Goal: Information Seeking & Learning: Learn about a topic

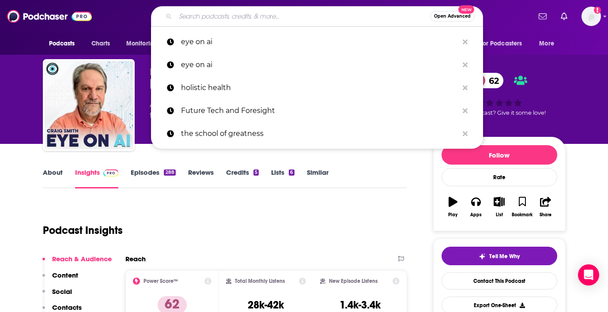
click at [219, 14] on input "Search podcasts, credits, & more..." at bounding box center [302, 16] width 255 height 14
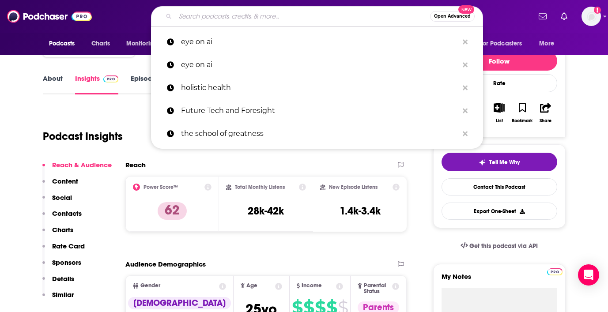
type input "Gutsy Health | Nutrition and Medicine"
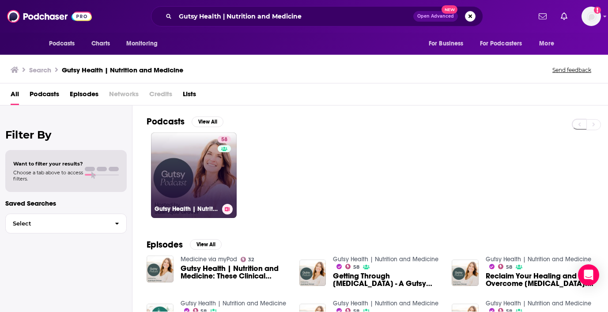
click at [183, 157] on link "58 Gutsy Health | Nutrition and Medicine" at bounding box center [194, 175] width 86 height 86
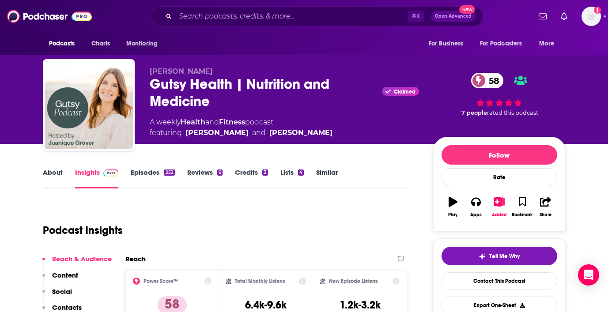
click at [55, 172] on link "About" at bounding box center [53, 178] width 20 height 20
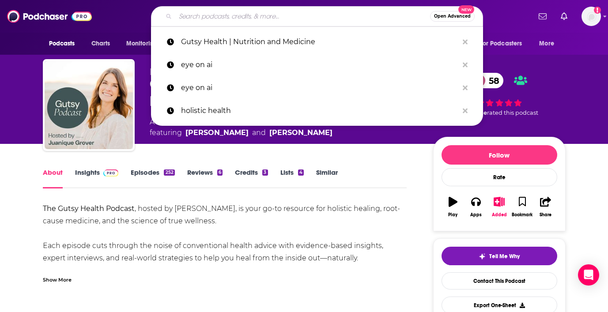
click at [232, 16] on input "Search podcasts, credits, & more..." at bounding box center [302, 16] width 255 height 14
paste input "Treated with [PERSON_NAME]"
type input "Treated with [PERSON_NAME]"
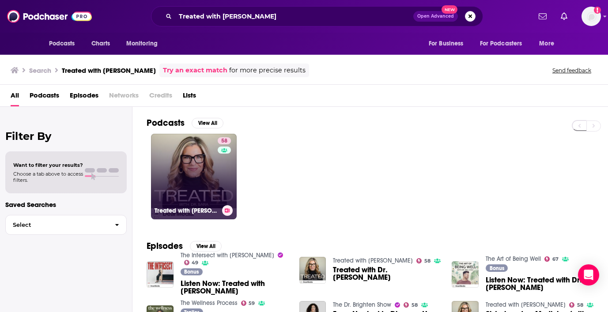
click at [190, 154] on link "58 Treated with [PERSON_NAME]" at bounding box center [194, 177] width 86 height 86
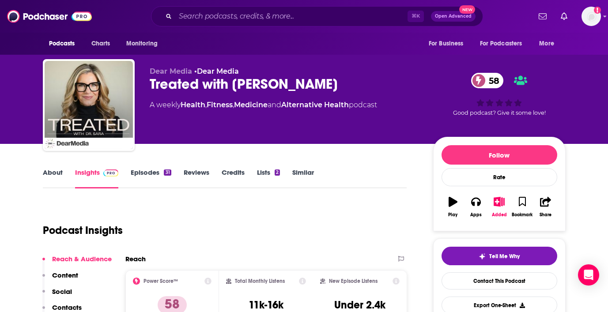
click at [55, 171] on link "About" at bounding box center [53, 178] width 20 height 20
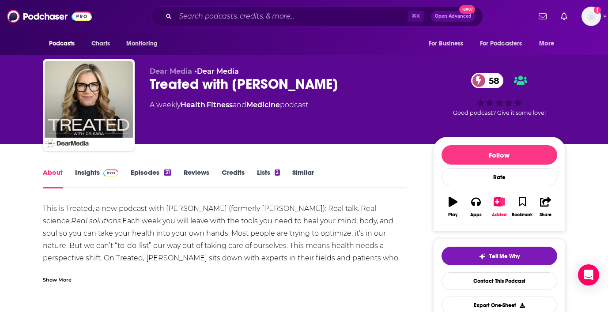
click at [83, 169] on link "Insights" at bounding box center [97, 178] width 44 height 20
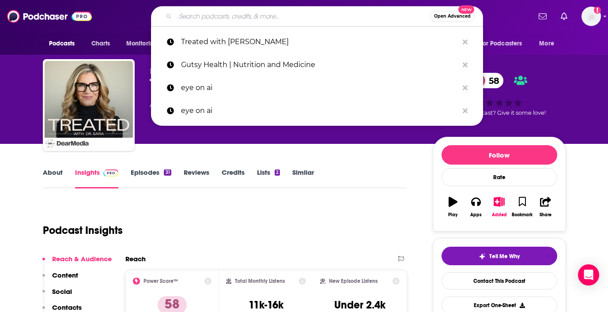
click at [214, 11] on input "Search podcasts, credits, & more..." at bounding box center [302, 16] width 255 height 14
paste input "Grounded Wellness by Primally Pure"
type input "Grounded Wellness by Primally Pure"
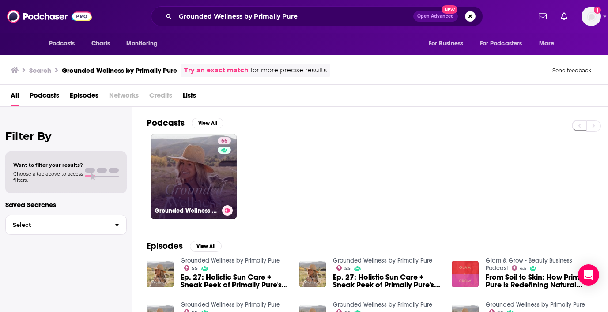
click at [184, 164] on link "55 Grounded Wellness by Primally Pure" at bounding box center [194, 177] width 86 height 86
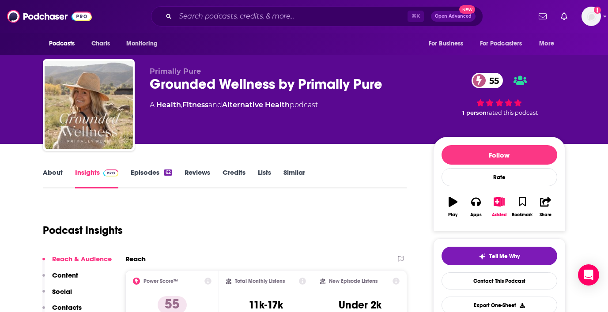
click at [49, 172] on link "About" at bounding box center [53, 178] width 20 height 20
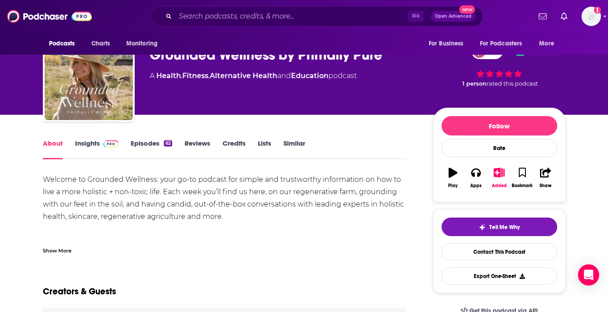
scroll to position [37, 0]
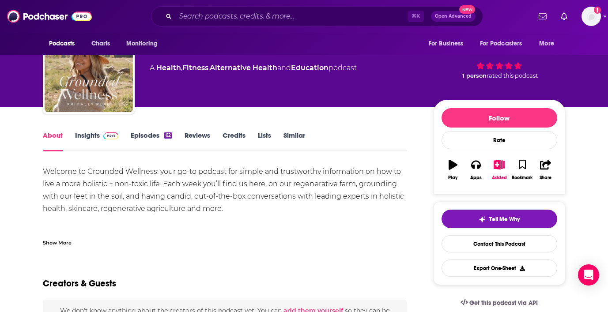
click at [60, 238] on div "Show More" at bounding box center [57, 242] width 29 height 8
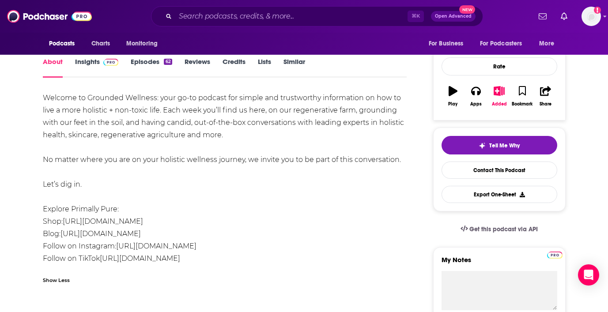
scroll to position [0, 0]
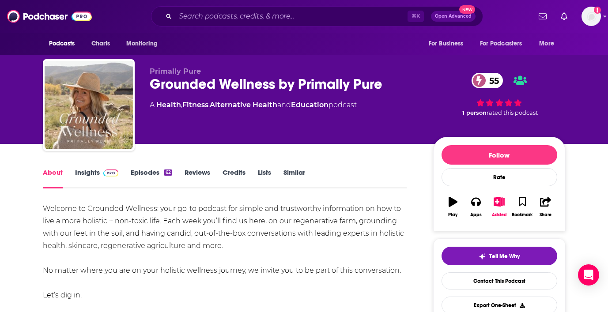
click at [89, 173] on link "Insights" at bounding box center [97, 178] width 44 height 20
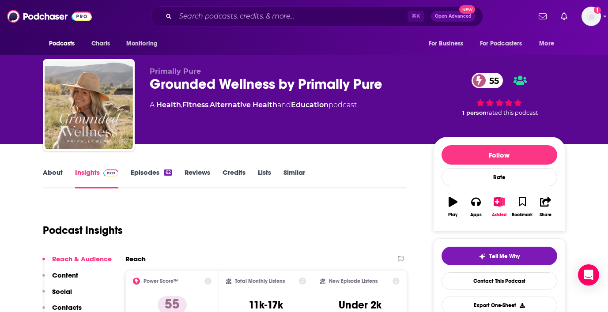
click at [294, 85] on div "Grounded Wellness by Primally Pure 55" at bounding box center [284, 83] width 269 height 17
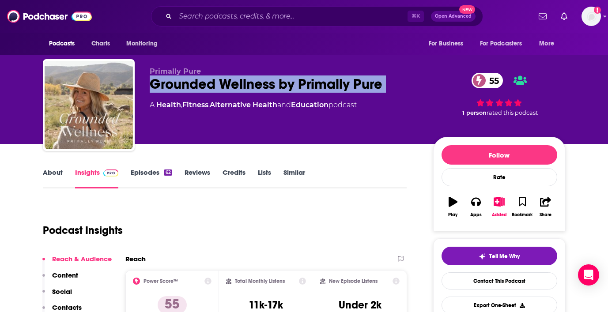
click at [294, 85] on div "Grounded Wellness by Primally Pure 55" at bounding box center [284, 83] width 269 height 17
copy div "Grounded Wellness by Primally Pure 55"
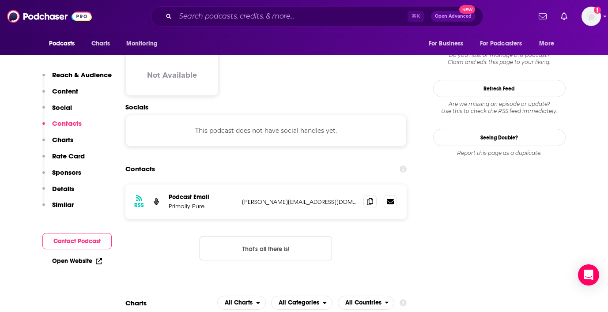
scroll to position [734, 0]
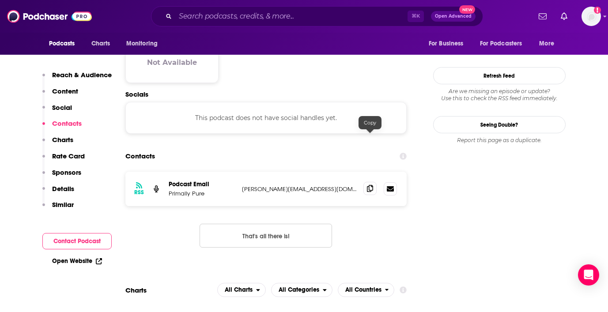
click at [371, 185] on icon at bounding box center [370, 188] width 6 height 7
click at [283, 12] on input "Search podcasts, credits, & more..." at bounding box center [291, 16] width 232 height 14
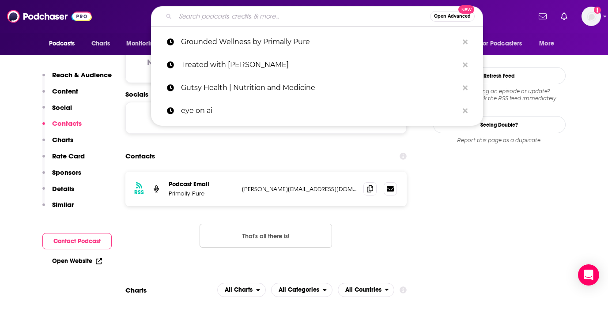
paste input "The Well - Life Coaching for [DEMOGRAPHIC_DATA] Moms- Combat Overwhelm, [MEDICA…"
type input "The Well - Life Coaching for [DEMOGRAPHIC_DATA] Moms- Combat Overwhelm, [MEDICA…"
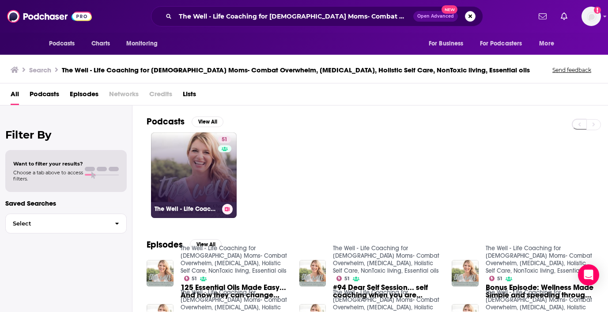
click at [196, 161] on link "51 The Well - Life Coaching for [DEMOGRAPHIC_DATA] Moms- Combat Overwhelm, [MED…" at bounding box center [194, 175] width 86 height 86
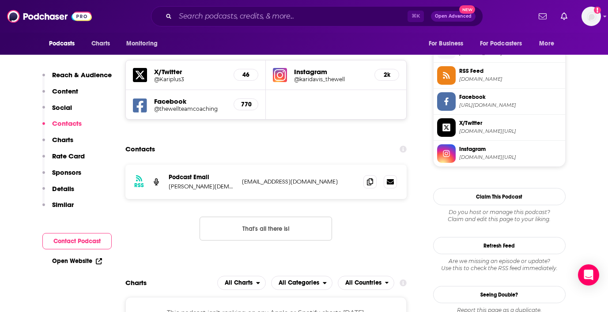
scroll to position [804, 0]
click at [235, 19] on input "Search podcasts, credits, & more..." at bounding box center [291, 16] width 232 height 14
paste input "Untangle"
type input "Untangle"
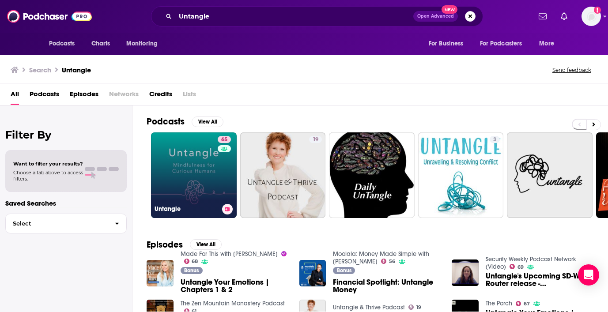
click at [184, 171] on link "65 Untangle" at bounding box center [194, 175] width 86 height 86
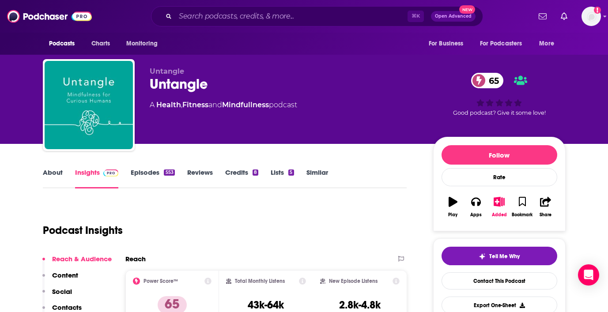
click at [55, 168] on link "About" at bounding box center [53, 178] width 20 height 20
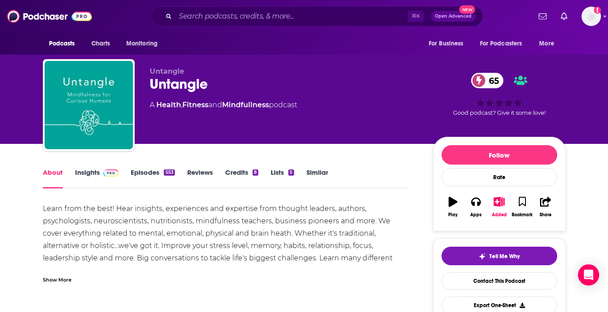
scroll to position [56, 0]
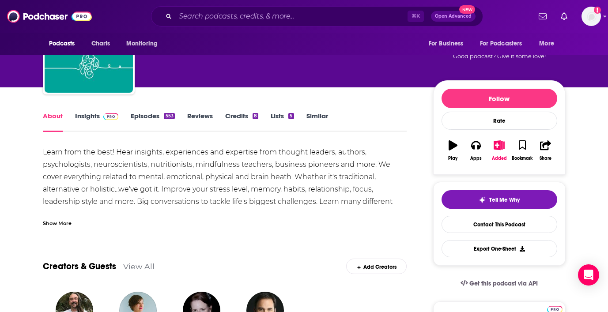
click at [62, 218] on div "Show More" at bounding box center [225, 219] width 364 height 15
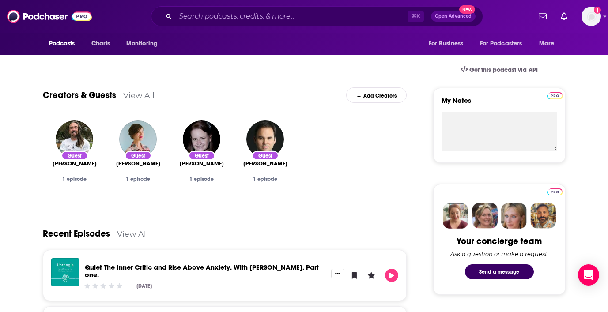
scroll to position [0, 0]
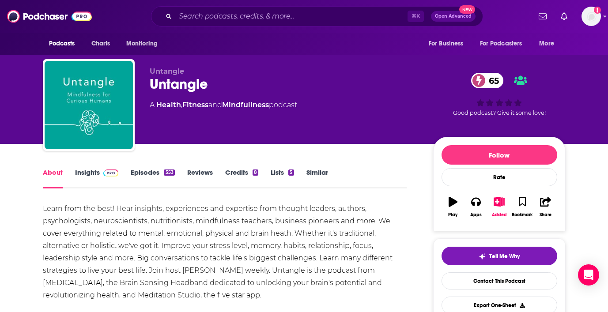
click at [90, 174] on link "Insights" at bounding box center [97, 178] width 44 height 20
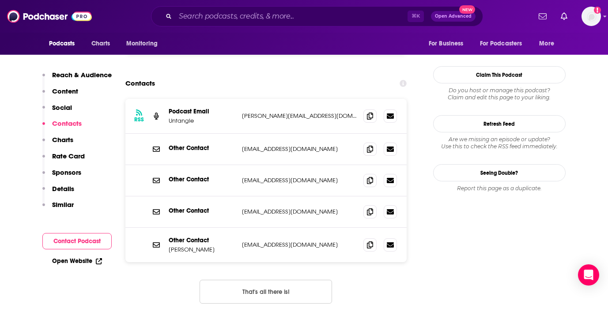
scroll to position [817, 0]
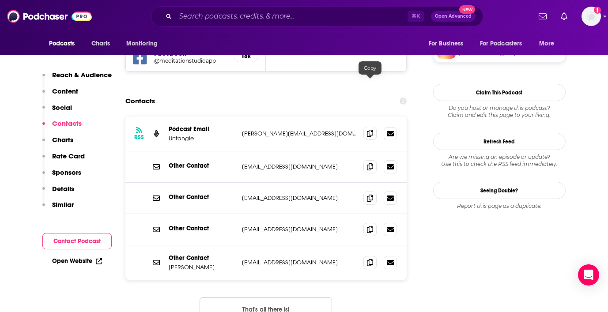
click at [369, 130] on icon at bounding box center [370, 133] width 6 height 7
click at [252, 11] on input "Search podcasts, credits, & more..." at bounding box center [291, 16] width 232 height 14
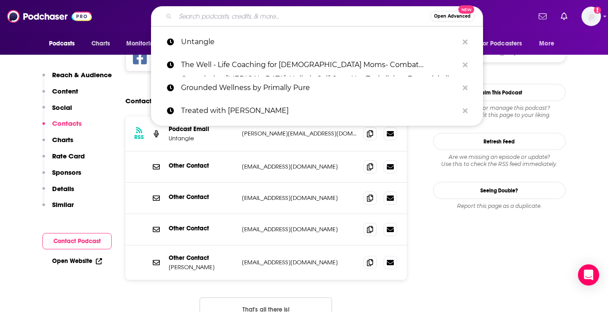
paste input "[PERSON_NAME] Podcast"
type input "[PERSON_NAME] Podcast"
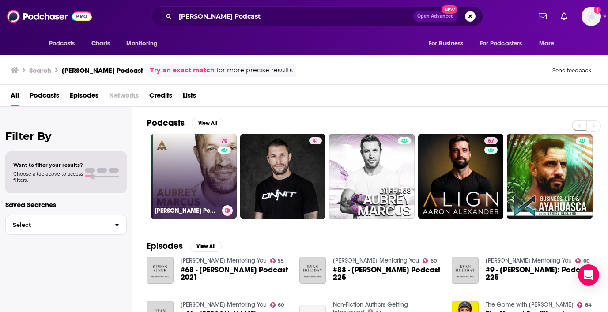
click at [201, 186] on link "70 [PERSON_NAME] Podcast" at bounding box center [194, 177] width 86 height 86
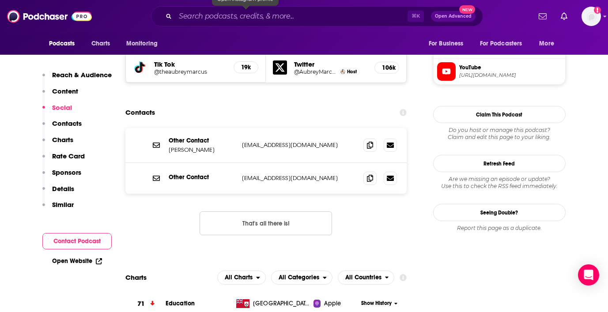
scroll to position [848, 0]
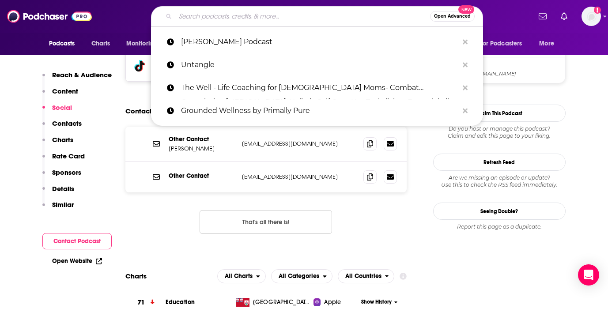
click at [290, 15] on input "Search podcasts, credits, & more..." at bounding box center [302, 16] width 255 height 14
paste input "Wise Traditions"
type input "Wise Traditions"
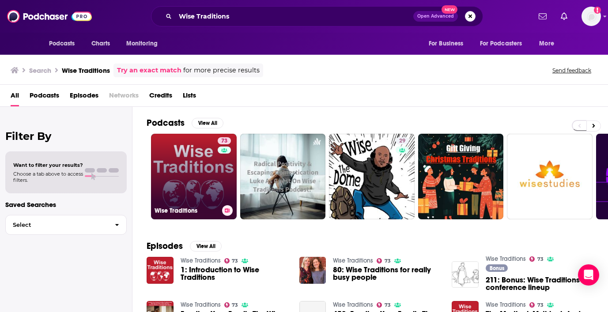
click at [181, 173] on link "73 Wise Traditions" at bounding box center [194, 177] width 86 height 86
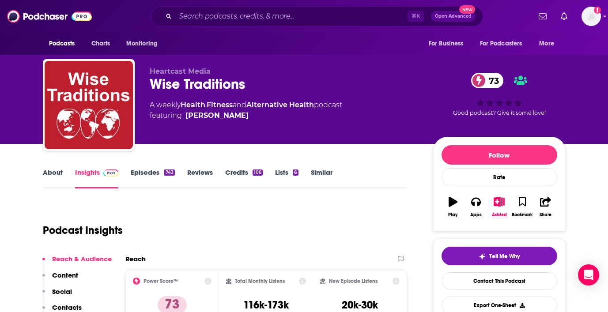
click at [52, 171] on link "About" at bounding box center [53, 178] width 20 height 20
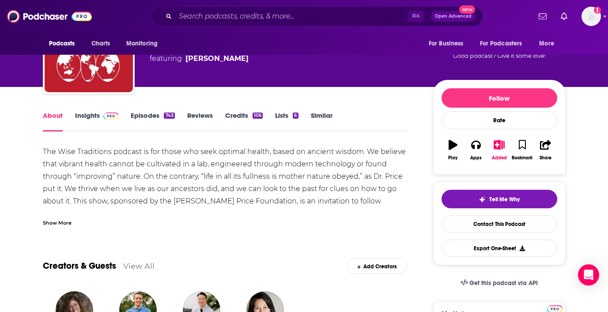
scroll to position [57, 0]
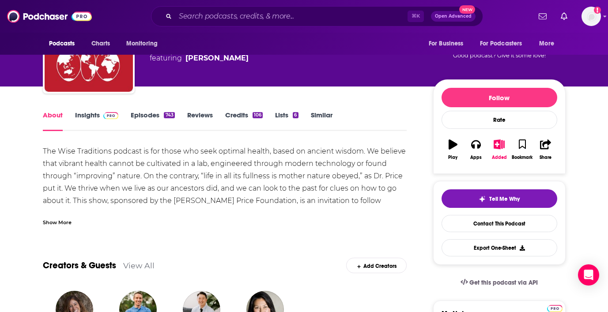
click at [57, 219] on div "Show More" at bounding box center [57, 222] width 29 height 8
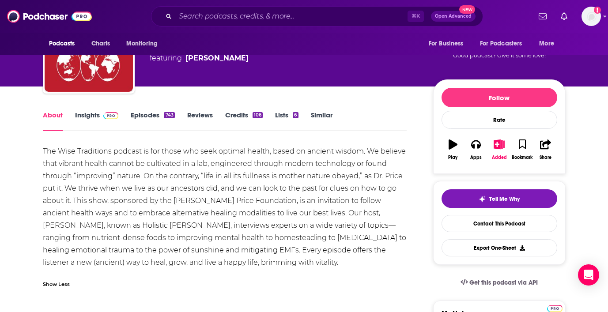
click at [93, 115] on link "Insights" at bounding box center [97, 121] width 44 height 20
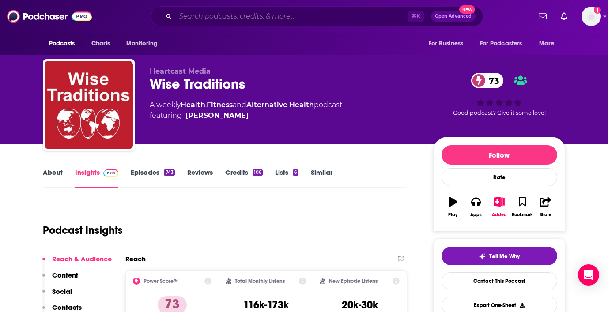
click at [251, 20] on input "Search podcasts, credits, & more..." at bounding box center [291, 16] width 232 height 14
paste input "The Wellness Mama Podcast"
type input "The Wellness Mama Podcast"
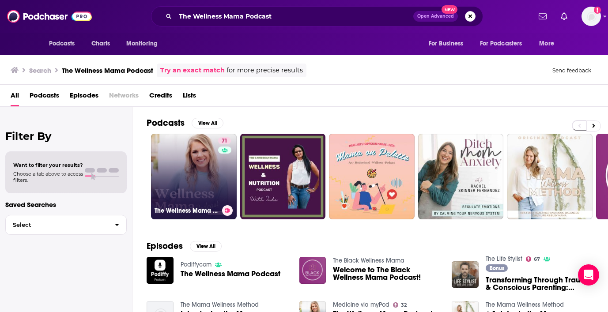
click at [193, 166] on link "71 The Wellness Mama Podcast" at bounding box center [194, 177] width 86 height 86
